Goal: Information Seeking & Learning: Check status

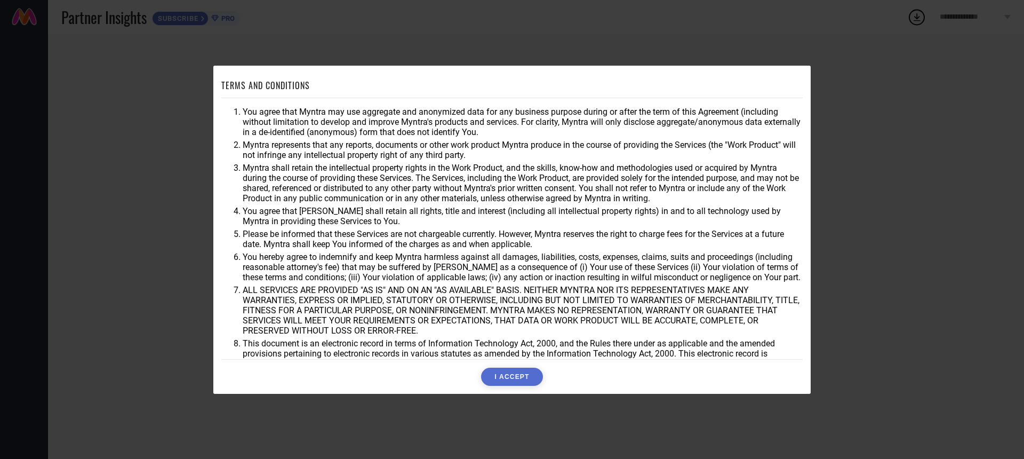
click at [512, 381] on button "I ACCEPT" at bounding box center [511, 377] width 61 height 18
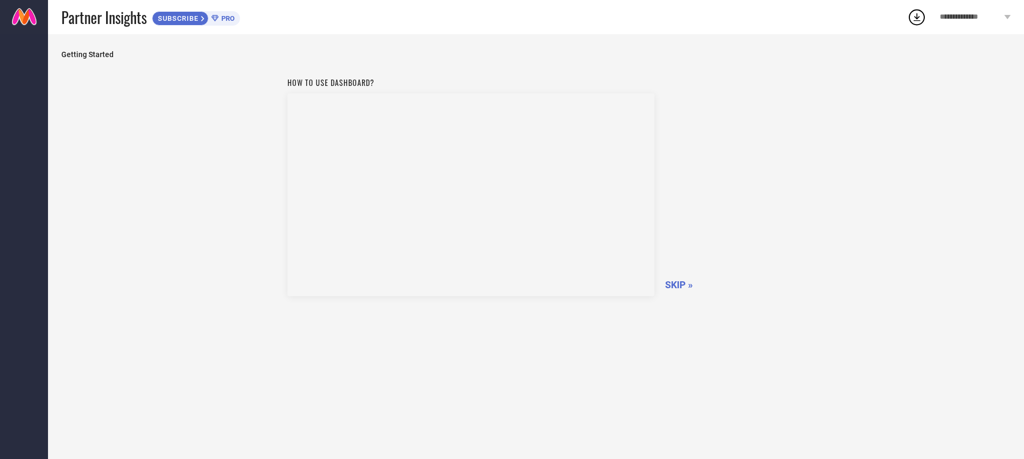
click at [674, 280] on span "SKIP »" at bounding box center [679, 284] width 28 height 11
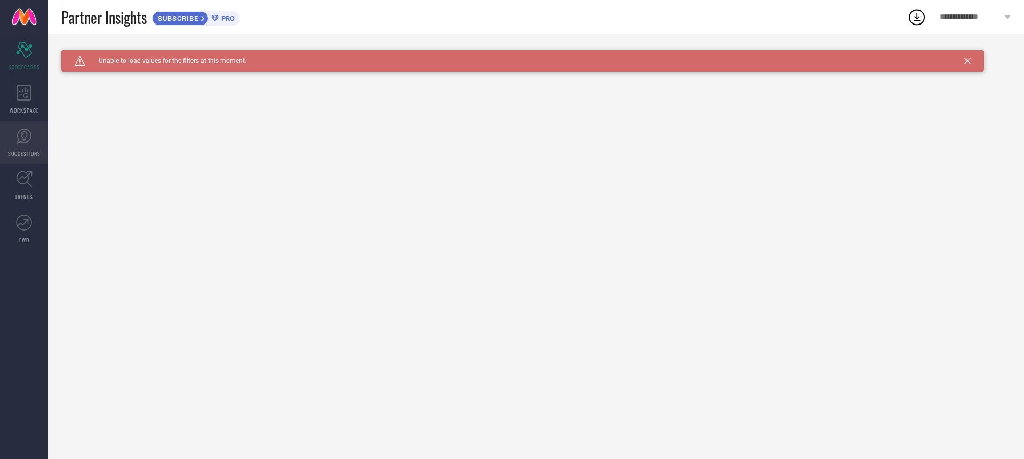
click at [29, 132] on icon at bounding box center [24, 136] width 16 height 16
